Goal: Task Accomplishment & Management: Complete application form

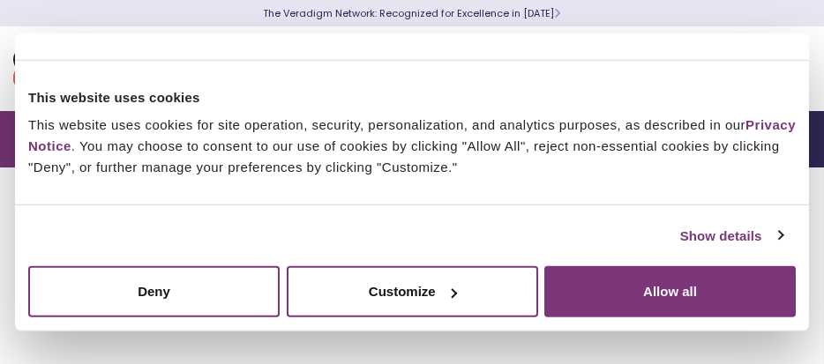
click at [594, 291] on button "Allow all" at bounding box center [669, 291] width 251 height 51
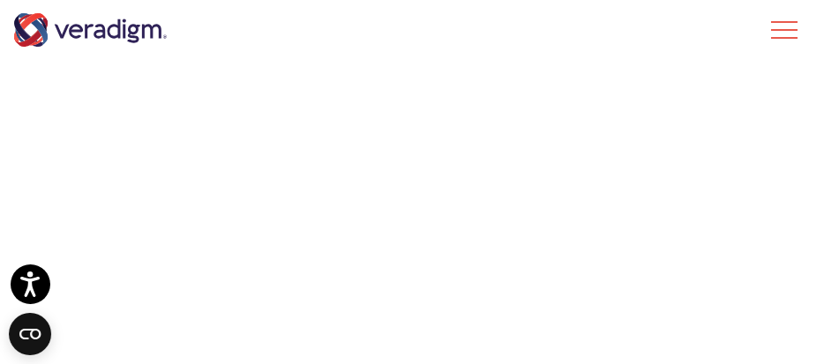
scroll to position [2293, 0]
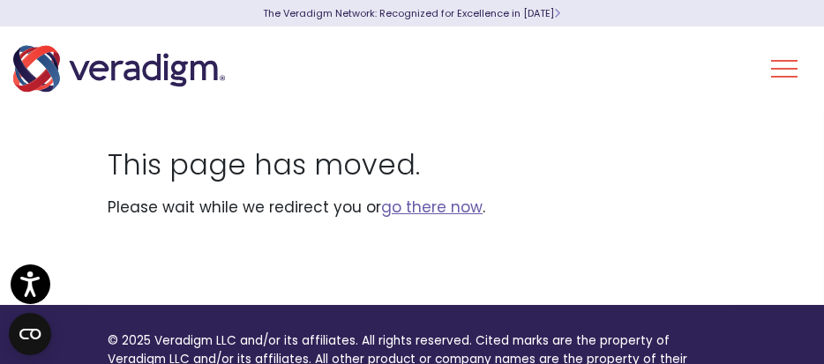
scroll to position [70, 0]
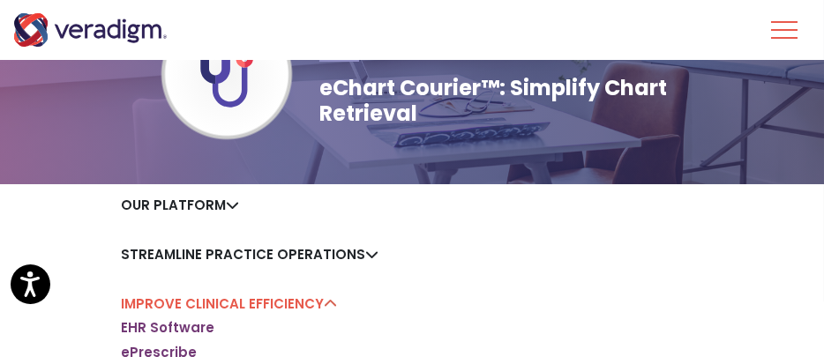
click at [823, 217] on html "For screen-reader mode - click the first button of the website Accessibility Sc…" at bounding box center [412, 35] width 824 height 364
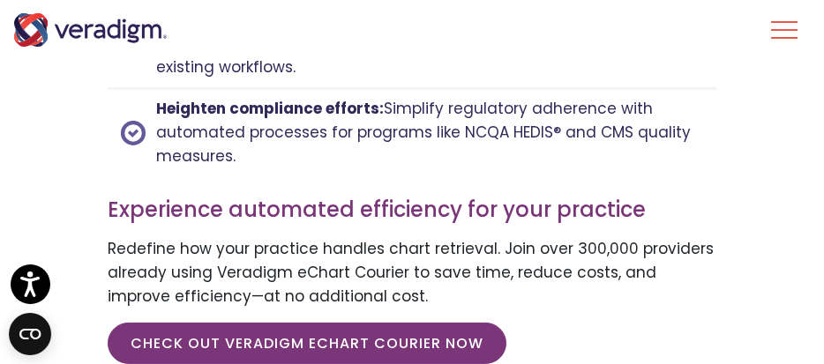
scroll to position [2927, 0]
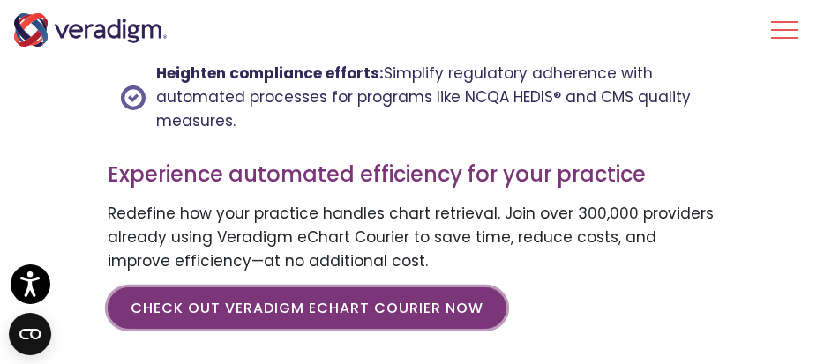
click at [444, 294] on link "CHECK OUT VERADIGM ECHART COURIER NOW" at bounding box center [307, 308] width 399 height 41
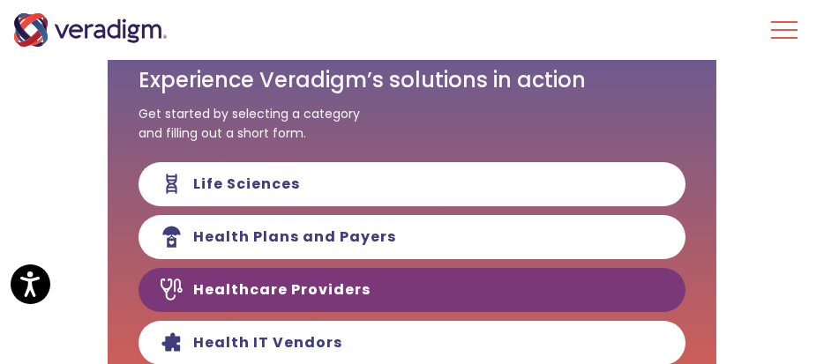
scroll to position [220, 0]
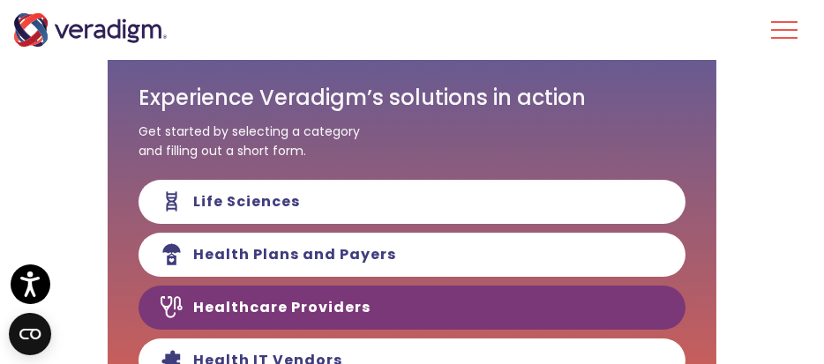
click at [481, 310] on link "Healthcare Providers" at bounding box center [411, 308] width 547 height 44
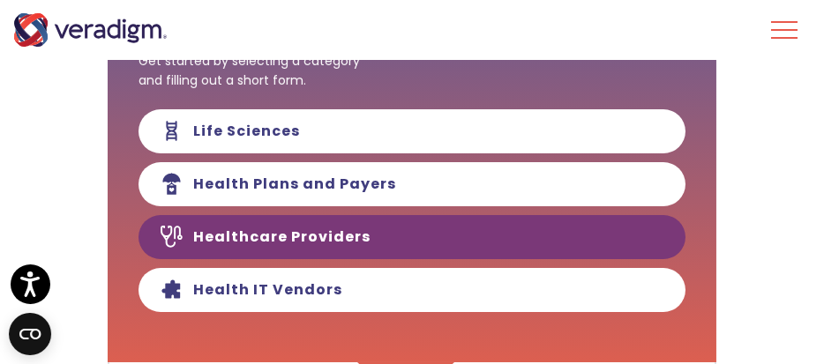
scroll to position [292, 0]
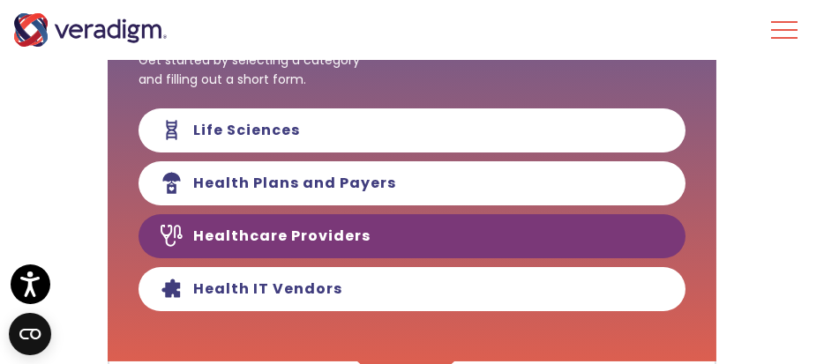
click at [329, 234] on link "Healthcare Providers" at bounding box center [411, 236] width 547 height 44
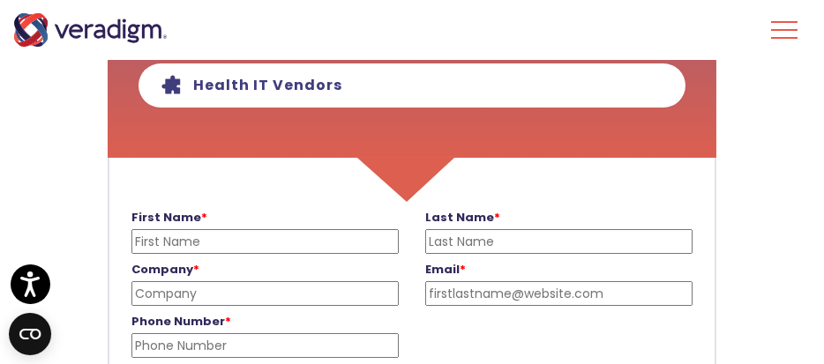
scroll to position [503, 0]
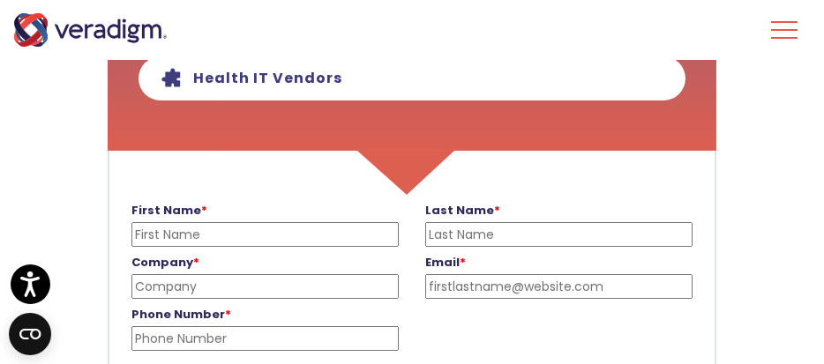
click at [150, 231] on input "First Name *" at bounding box center [264, 234] width 267 height 25
click at [150, 231] on input "[PERSON_NAME]" at bounding box center [264, 234] width 267 height 25
click at [169, 231] on input "rge" at bounding box center [264, 234] width 267 height 25
type input "r"
type input "[PERSON_NAME]"
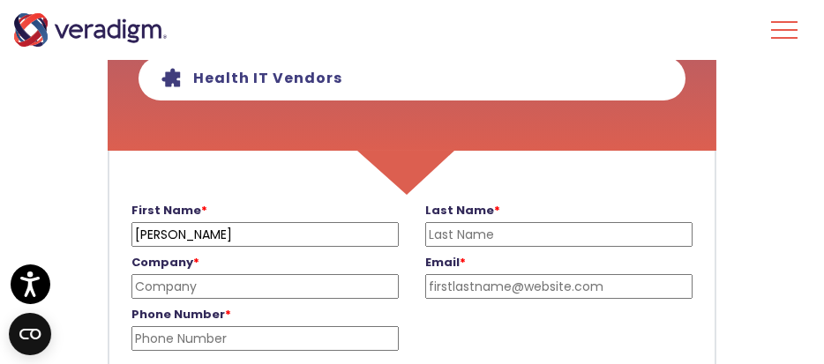
click at [448, 226] on input "Last Name *" at bounding box center [558, 234] width 267 height 25
type input "De [PERSON_NAME]"
click at [182, 286] on input "Company *" at bounding box center [264, 286] width 267 height 25
type input "medical office"
click at [446, 284] on input "Email *" at bounding box center [558, 286] width 267 height 25
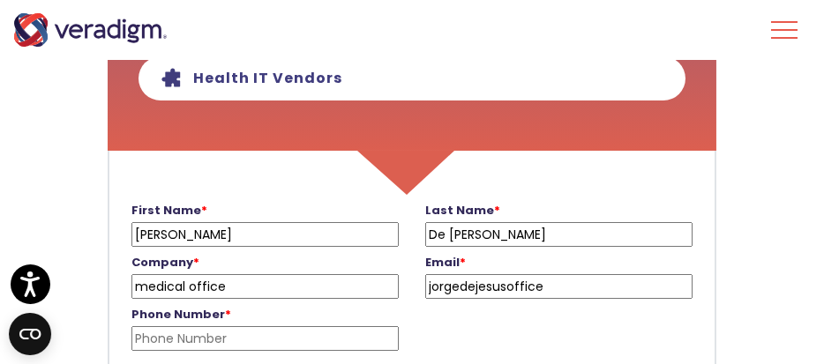
type input "[EMAIL_ADDRESS][DOMAIN_NAME]"
click at [166, 340] on input "Phone Number *" at bounding box center [264, 338] width 267 height 25
type input "7873827119"
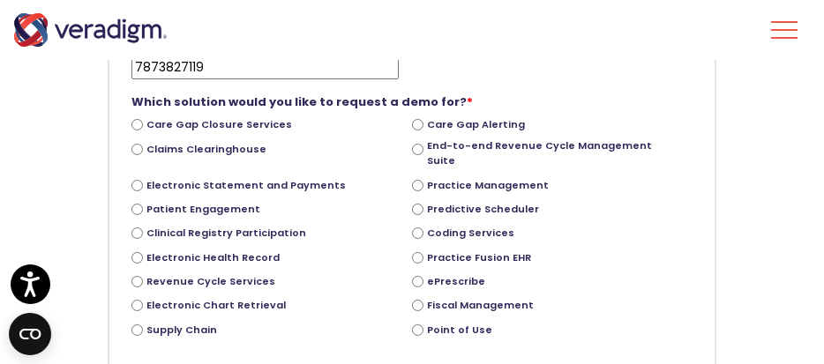
scroll to position [785, 0]
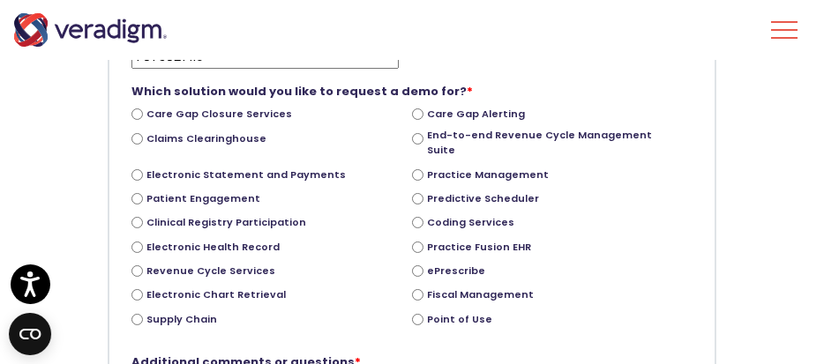
click at [415, 242] on input "Practice Fusion EHR" at bounding box center [417, 247] width 11 height 11
radio input "true"
click at [416, 265] on input "ePrescribe" at bounding box center [417, 270] width 11 height 11
radio input "true"
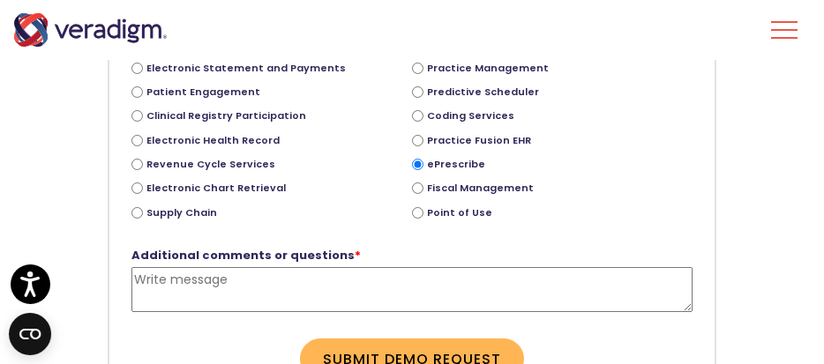
scroll to position [926, 0]
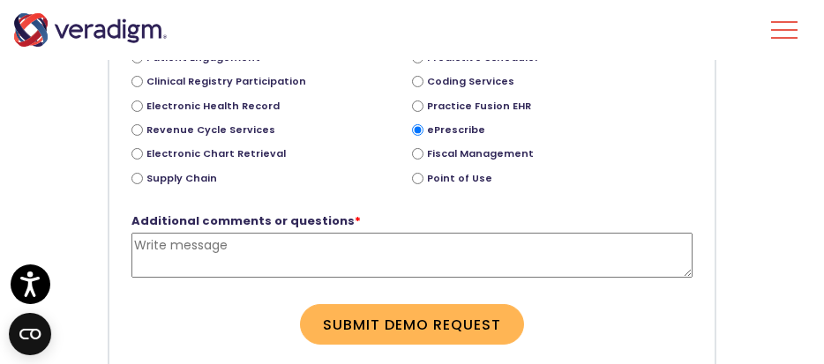
click at [161, 240] on textarea "Additional comments or questions *" at bounding box center [411, 255] width 561 height 45
click at [262, 233] on textarea "history of patient precriptions" at bounding box center [411, 255] width 561 height 45
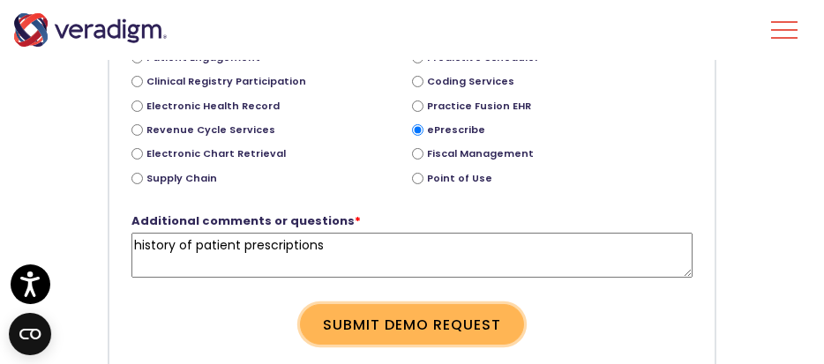
type textarea "history of patient prescriptions"
click at [336, 304] on button "Submit Demo Request" at bounding box center [412, 324] width 224 height 41
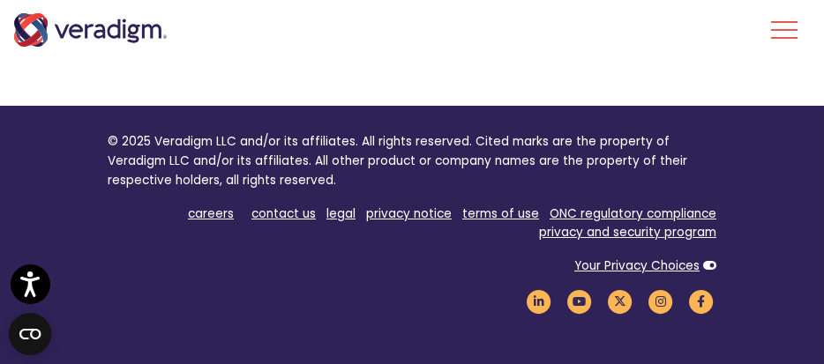
scroll to position [698, 0]
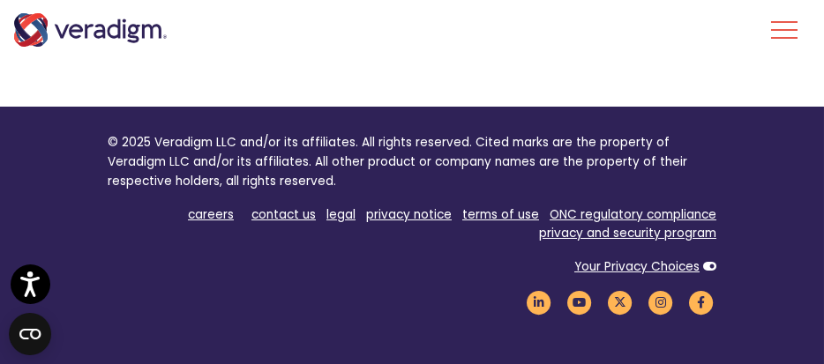
click at [710, 263] on icon at bounding box center [709, 267] width 13 height 12
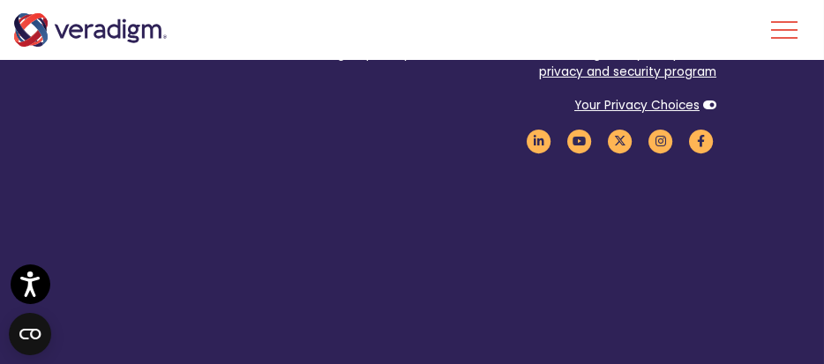
scroll to position [875, 0]
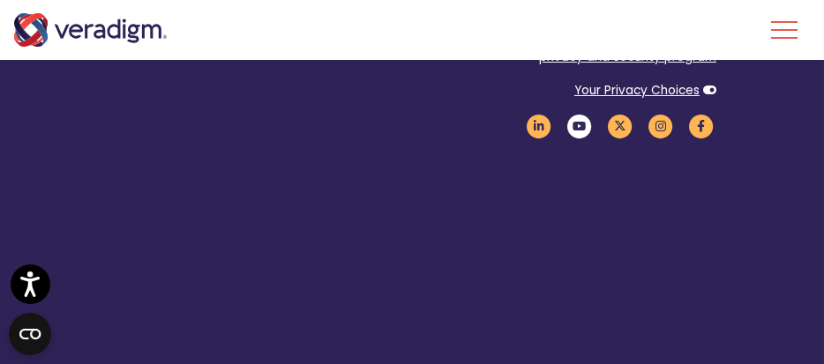
click at [578, 125] on icon "Veradigm YouTube Link" at bounding box center [579, 127] width 30 height 24
